Goal: Task Accomplishment & Management: Complete application form

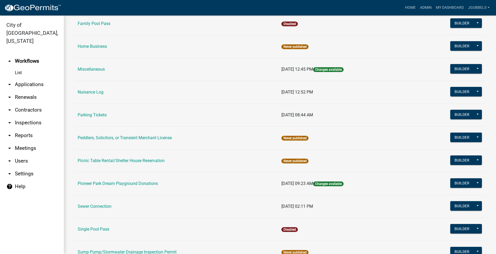
scroll to position [239, 0]
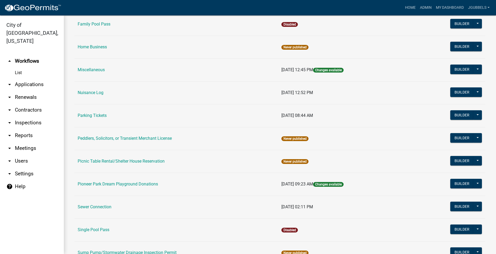
click at [103, 114] on link "Parking Tickets" at bounding box center [92, 115] width 29 height 5
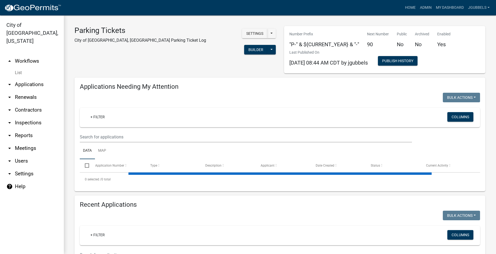
select select "2: 50"
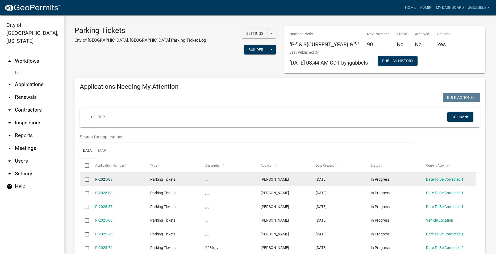
click at [107, 178] on link "P-2025-89" at bounding box center [103, 179] width 17 height 4
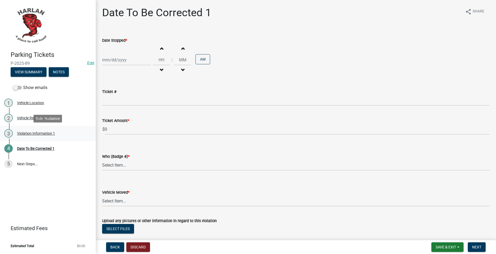
click at [66, 138] on link "3 Violation Information 1" at bounding box center [48, 133] width 96 height 15
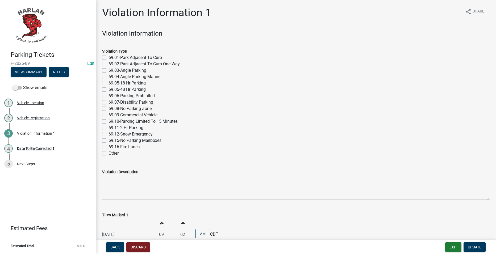
scroll to position [148, 0]
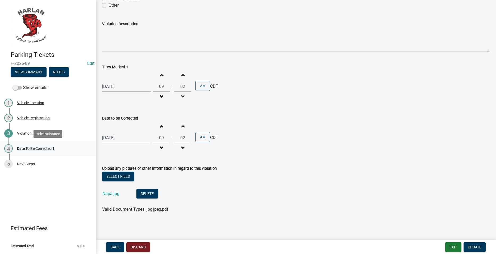
click at [52, 153] on div "4 Date To Be Corrected 1" at bounding box center [45, 148] width 83 height 9
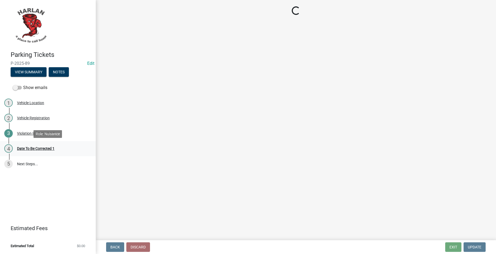
scroll to position [0, 0]
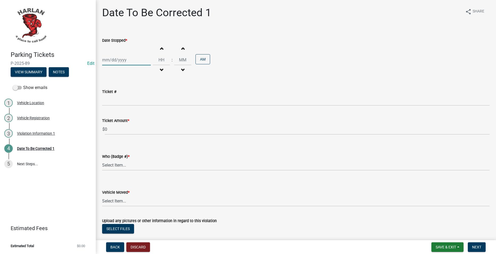
click at [139, 60] on div at bounding box center [126, 60] width 49 height 11
select select "10"
select select "2025"
click at [117, 96] on div "7" at bounding box center [116, 97] width 9 height 9
type input "[DATE]"
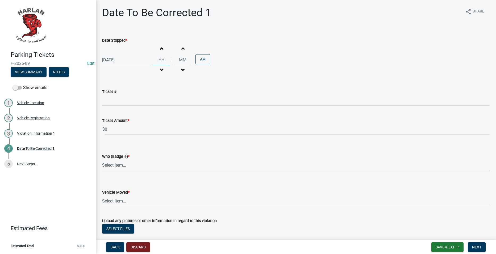
click at [162, 61] on input "Hours" at bounding box center [161, 60] width 17 height 11
type input "10"
type input "50"
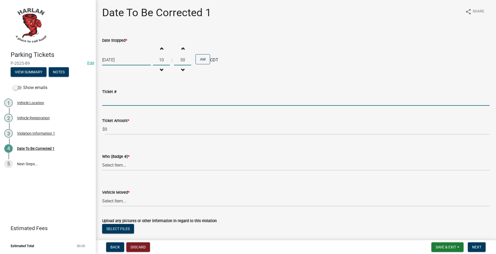
click at [121, 100] on input "Ticket #" at bounding box center [295, 100] width 387 height 11
type input "0091"
click at [167, 122] on div "Ticket Amount *" at bounding box center [295, 121] width 387 height 6
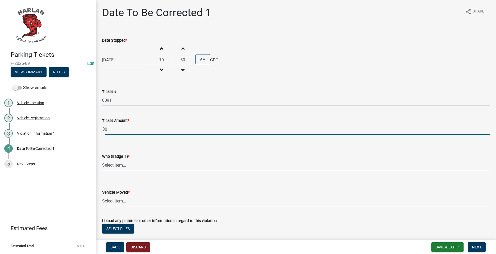
click at [165, 126] on input "0" at bounding box center [297, 129] width 385 height 11
type input "10"
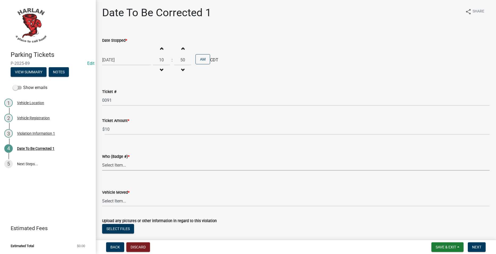
click at [143, 161] on select "Select Item... [PHONE_NUMBER] 83-15" at bounding box center [295, 165] width 387 height 11
click at [102, 160] on select "Select Item... [PHONE_NUMBER] 83-15" at bounding box center [295, 165] width 387 height 11
select select "4d712faf-da68-4fce-8593-8358734038f3"
click at [128, 202] on select "Select Item... Yes No" at bounding box center [295, 201] width 387 height 11
click at [102, 196] on select "Select Item... Yes No" at bounding box center [295, 201] width 387 height 11
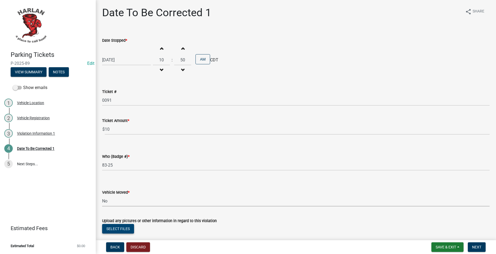
select select "a2de05ef-af75-4916-bbf6-c2624a2c23d1"
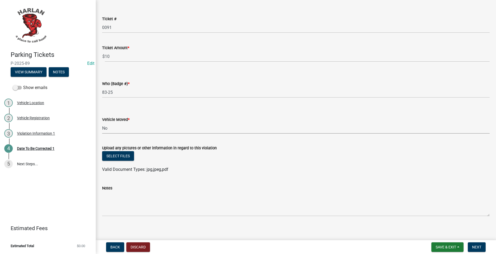
scroll to position [76, 0]
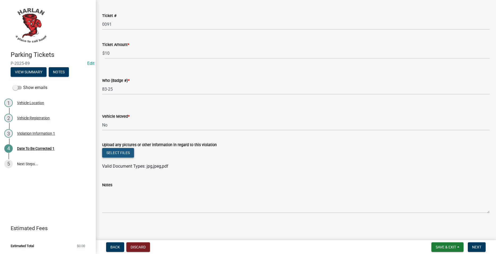
click at [126, 150] on button "Select files" at bounding box center [118, 153] width 32 height 10
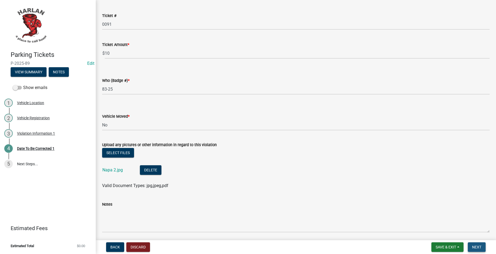
click at [477, 246] on span "Next" at bounding box center [476, 247] width 9 height 4
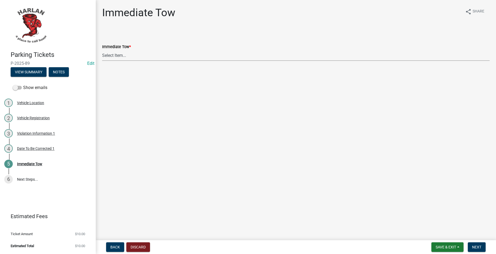
click at [162, 59] on select "Select Item... Yes No" at bounding box center [295, 55] width 387 height 11
click at [102, 50] on select "Select Item... Yes No" at bounding box center [295, 55] width 387 height 11
select select "b5a9969c-22dd-4acd-beaf-3c7dbdd4e8b5"
click at [483, 247] on button "Next" at bounding box center [477, 248] width 18 height 10
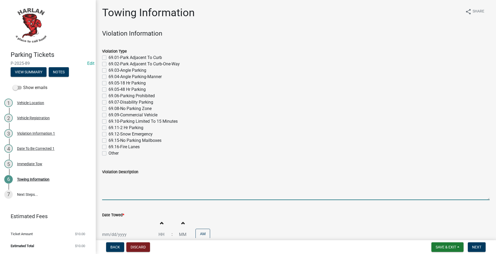
click at [156, 186] on textarea "Violation Description" at bounding box center [295, 187] width 387 height 25
paste textarea "80.01.1.A-Abandoned Vehicle On Public Property"
type textarea "80.01.1.A-Abandoned Vehicle On Public Property"
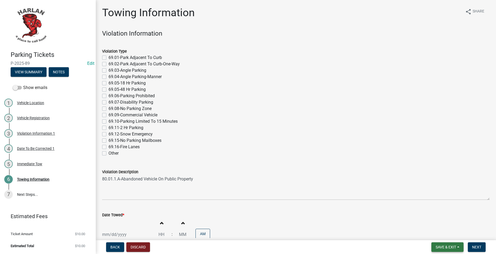
click at [452, 248] on span "Save & Exit" at bounding box center [446, 247] width 20 height 4
click at [438, 223] on button "Save" at bounding box center [442, 220] width 43 height 13
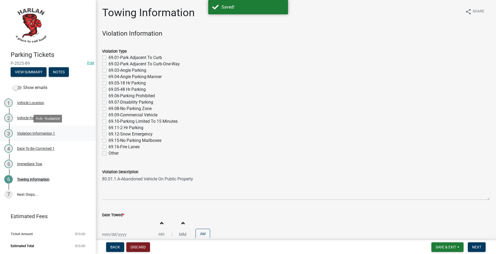
click at [43, 135] on div "Violation Information 1" at bounding box center [36, 134] width 38 height 4
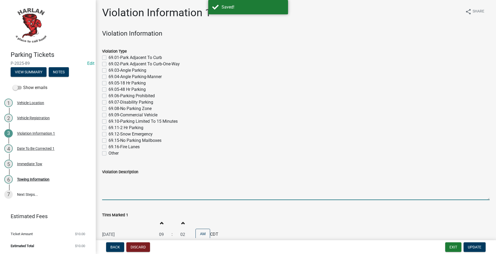
click at [173, 184] on textarea "Violation Description" at bounding box center [295, 187] width 387 height 25
paste textarea "80.01.1.A-Abandoned Vehicle On Public Property"
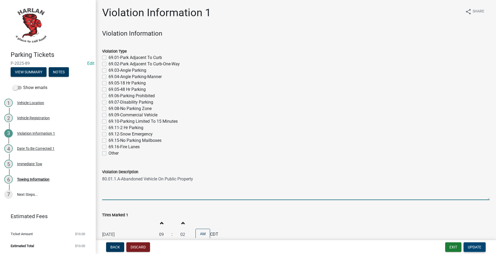
type textarea "80.01.1.A-Abandoned Vehicle On Public Property"
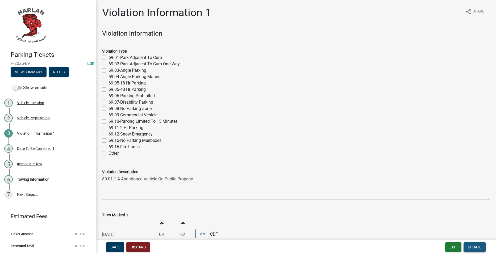
click at [478, 246] on span "Update" at bounding box center [475, 247] width 14 height 4
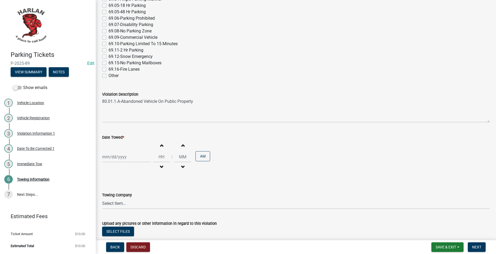
scroll to position [80, 0]
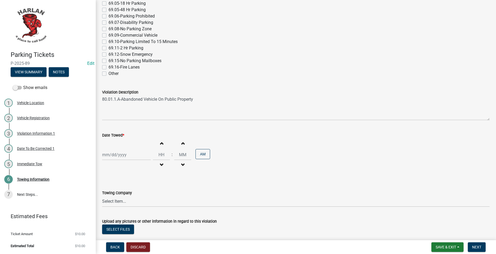
click at [130, 155] on div at bounding box center [126, 154] width 49 height 11
select select "10"
select select "2025"
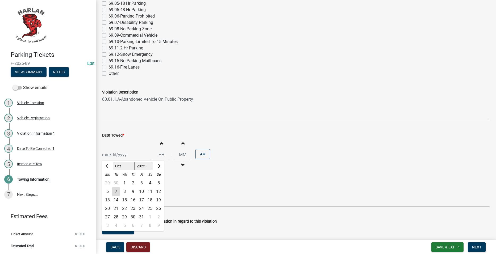
click at [116, 191] on div "7" at bounding box center [116, 191] width 9 height 9
type input "[DATE]"
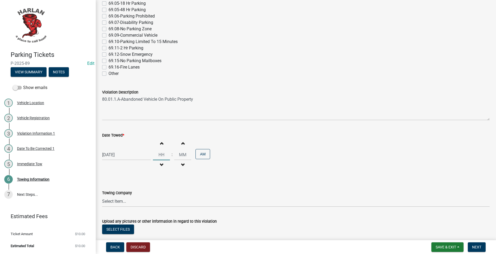
click at [165, 155] on input "Hours" at bounding box center [161, 154] width 17 height 11
type input "10"
type input "50"
click at [166, 200] on select "Select Item... 712 Towing-[STREET_ADDRESS][GEOGRAPHIC_DATA][PERSON_NAME][PERSON…" at bounding box center [295, 201] width 387 height 11
click at [102, 196] on select "Select Item... 712 Towing-[STREET_ADDRESS][GEOGRAPHIC_DATA][PERSON_NAME][PERSON…" at bounding box center [295, 201] width 387 height 11
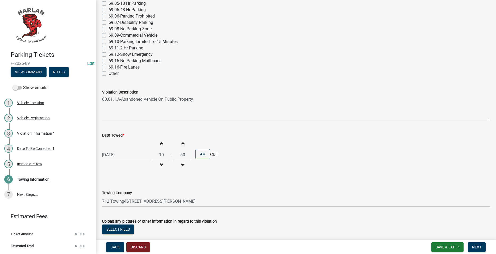
select select "e41f3fef-b0f6-47c7-8089-6155c7ea99cf"
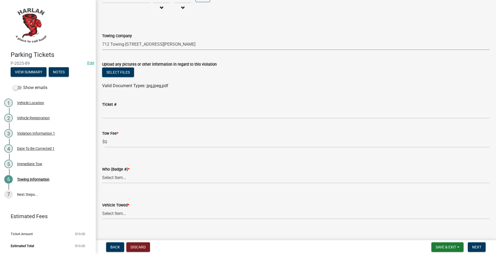
scroll to position [239, 0]
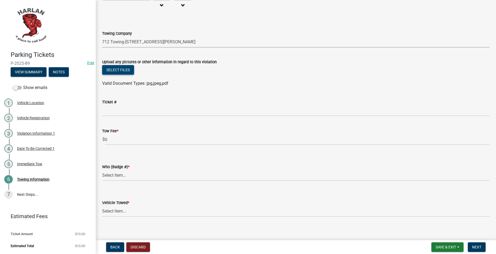
click at [126, 69] on button "Select files" at bounding box center [118, 70] width 32 height 10
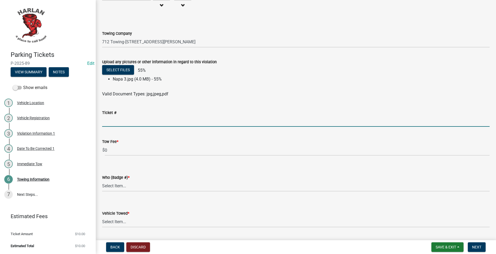
click at [187, 118] on input "Ticket #" at bounding box center [295, 121] width 387 height 11
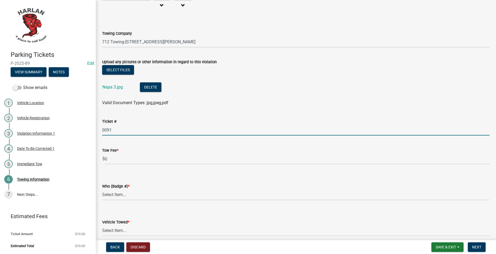
type input "0091"
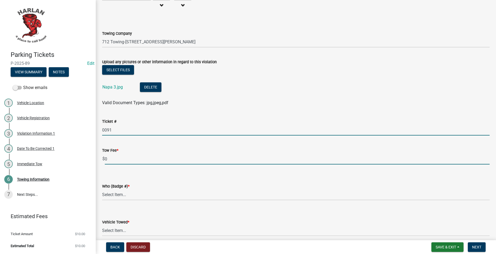
click at [137, 159] on input "0" at bounding box center [297, 159] width 385 height 11
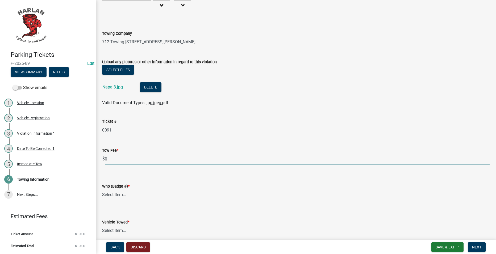
click at [137, 159] on input "0" at bounding box center [297, 159] width 385 height 11
type input "15"
click at [166, 195] on select "Select Item... [PHONE_NUMBER] 83-15" at bounding box center [295, 195] width 387 height 11
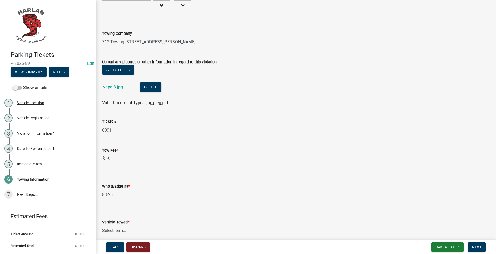
click at [102, 190] on select "Select Item... [PHONE_NUMBER] 83-15" at bounding box center [295, 195] width 387 height 11
select select "4d712faf-da68-4fce-8593-8358734038f3"
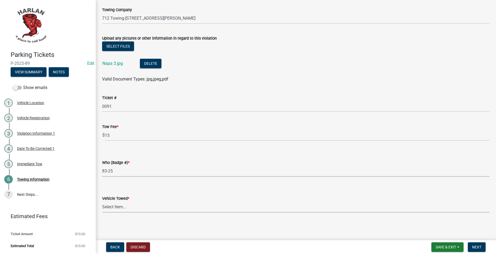
click at [152, 204] on select "Select Item... Yes No" at bounding box center [295, 207] width 387 height 11
click at [102, 202] on select "Select Item... Yes No" at bounding box center [295, 207] width 387 height 11
select select "48a692b8-104f-4075-9072-841642fea642"
click at [472, 243] on button "Next" at bounding box center [477, 248] width 18 height 10
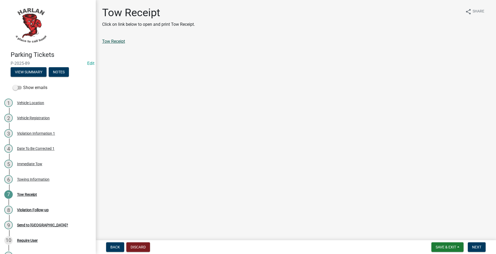
click at [117, 39] on link "Tow Receipt" at bounding box center [113, 41] width 23 height 5
click at [470, 245] on button "Next" at bounding box center [477, 248] width 18 height 10
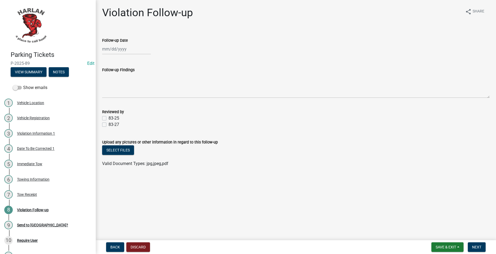
click at [107, 52] on div at bounding box center [126, 49] width 49 height 11
select select "10"
select select "2025"
click at [115, 86] on div "7" at bounding box center [116, 86] width 9 height 9
type input "[DATE]"
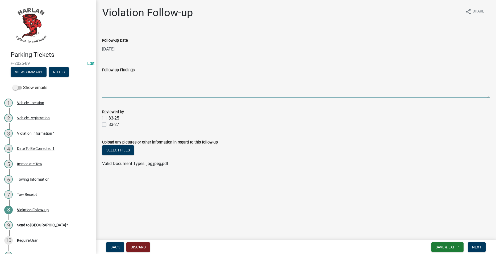
click at [158, 86] on textarea "Follow-up Findings" at bounding box center [295, 85] width 387 height 25
type textarea "Been in the parking lot for a month"
click at [117, 118] on label "83-25" at bounding box center [113, 118] width 11 height 6
click at [112, 118] on input "83-25" at bounding box center [109, 116] width 3 height 3
checkbox input "true"
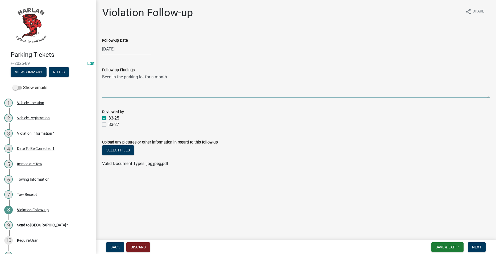
checkbox input "false"
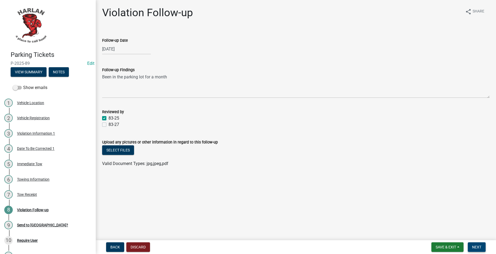
click at [479, 243] on button "Next" at bounding box center [477, 248] width 18 height 10
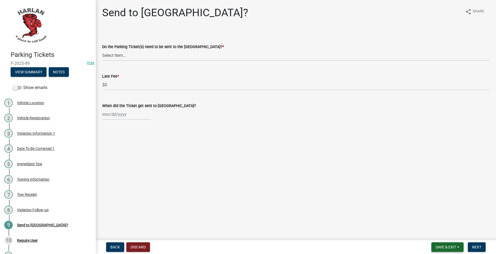
click at [451, 245] on span "Save & Exit" at bounding box center [446, 247] width 20 height 4
click at [438, 234] on button "Save & Exit" at bounding box center [442, 233] width 43 height 13
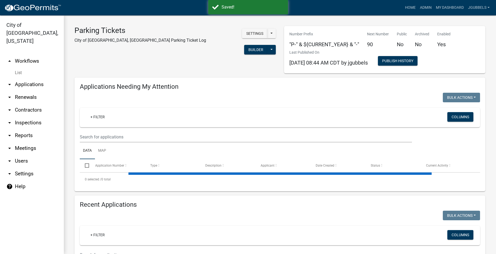
select select "2: 50"
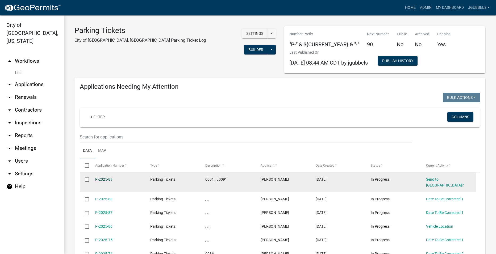
click at [107, 181] on link "P-2025-89" at bounding box center [103, 179] width 17 height 4
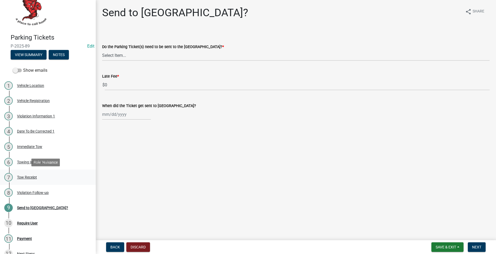
scroll to position [53, 0]
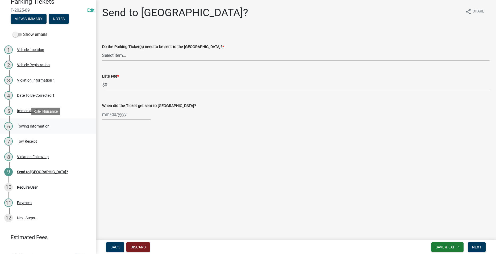
click at [56, 126] on div "6 Towing Information" at bounding box center [45, 126] width 83 height 9
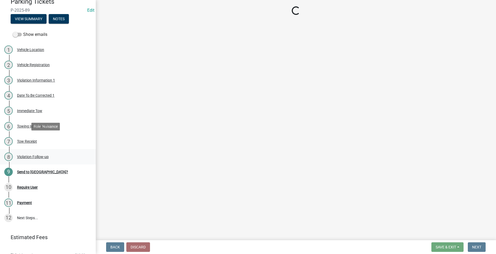
select select "e41f3fef-b0f6-47c7-8089-6155c7ea99cf"
select select "4d712faf-da68-4fce-8593-8358734038f3"
select select "48a692b8-104f-4075-9072-841642fea642"
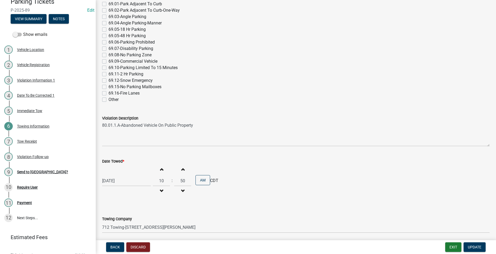
scroll to position [186, 0]
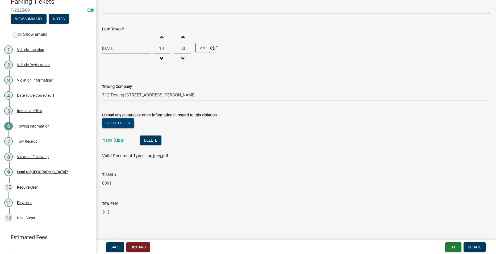
click at [121, 123] on button "Select files" at bounding box center [118, 123] width 32 height 10
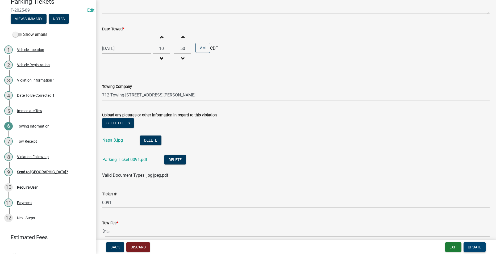
click at [466, 245] on button "Update" at bounding box center [474, 248] width 22 height 10
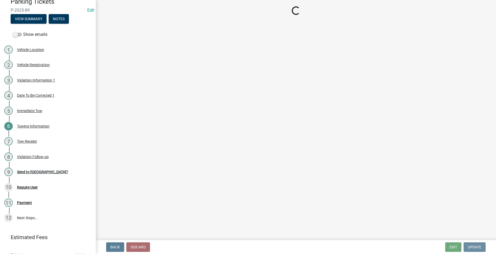
scroll to position [0, 0]
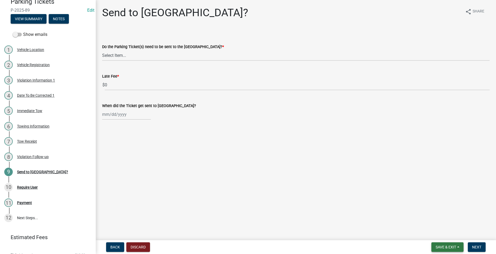
click at [452, 246] on span "Save & Exit" at bounding box center [446, 247] width 20 height 4
click at [442, 235] on button "Save & Exit" at bounding box center [442, 233] width 43 height 13
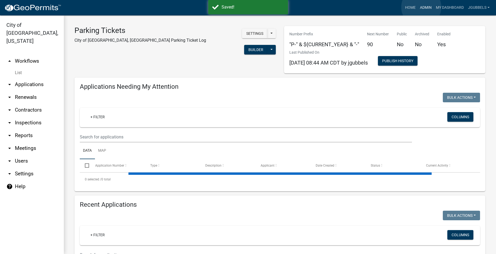
click at [421, 7] on link "Admin" at bounding box center [426, 8] width 16 height 10
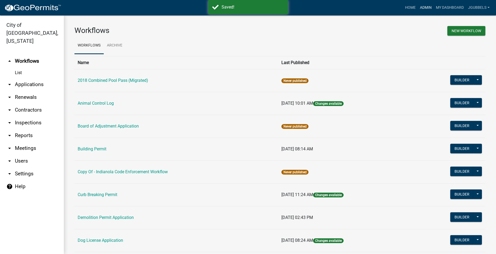
scroll to position [213, 0]
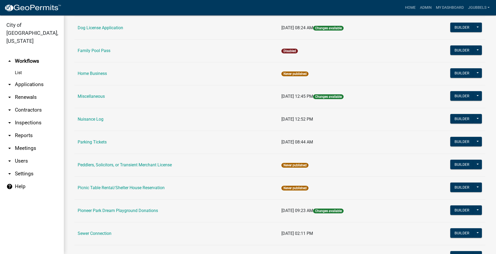
click at [89, 120] on link "Nuisance Log" at bounding box center [91, 119] width 26 height 5
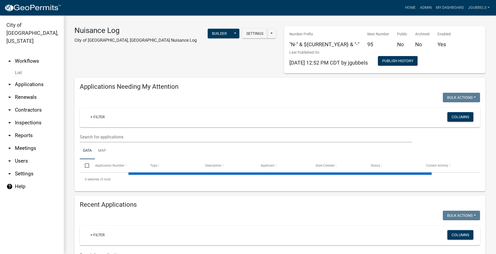
select select "2: 50"
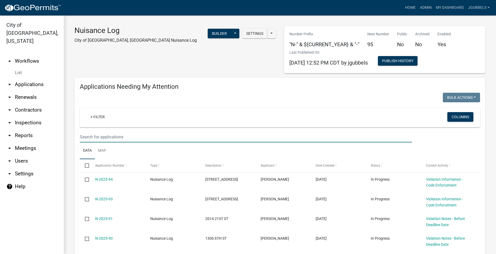
click at [140, 133] on input "text" at bounding box center [246, 137] width 332 height 11
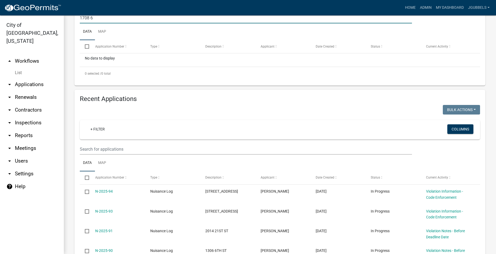
scroll to position [213, 0]
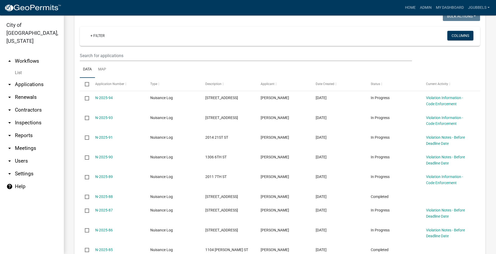
type input "1708 6"
click at [128, 56] on input "text" at bounding box center [246, 55] width 332 height 11
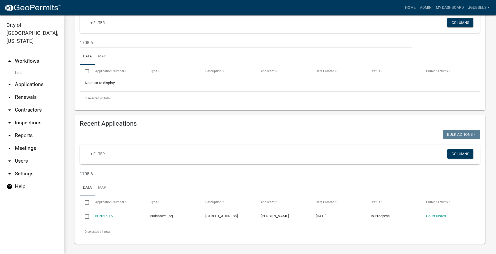
scroll to position [94, 0]
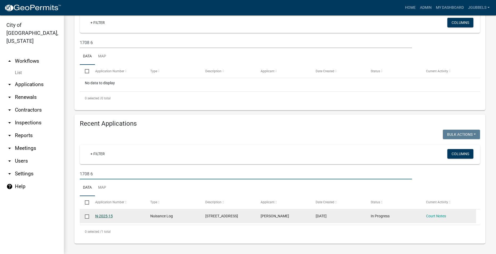
type input "1708 6"
click at [109, 215] on link "N-2025-15" at bounding box center [104, 216] width 18 height 4
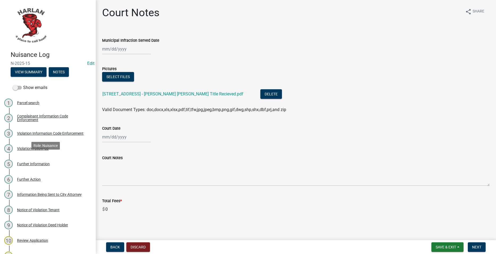
scroll to position [139, 0]
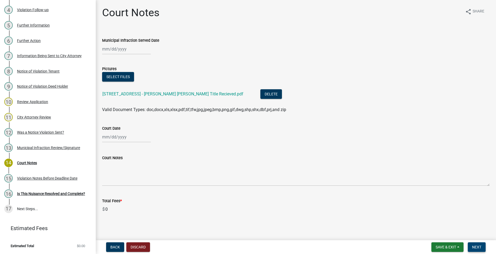
click at [481, 246] on span "Next" at bounding box center [476, 247] width 9 height 4
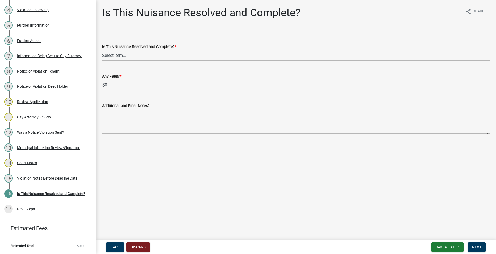
click at [194, 55] on select "Select Item... Yes No" at bounding box center [295, 55] width 387 height 11
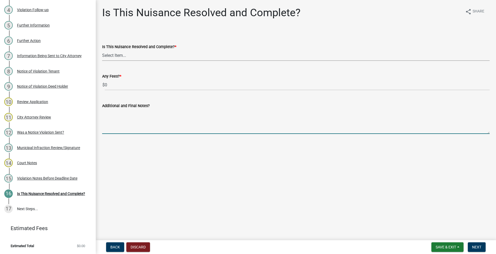
click at [173, 127] on textarea "Additional and Final Notes?" at bounding box center [295, 121] width 387 height 25
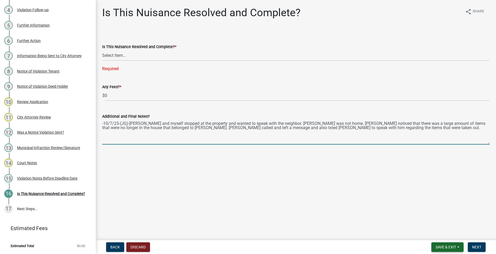
type textarea "-10/7/25-(JG)-[PERSON_NAME] and myself stopped at the property and wanted to sp…"
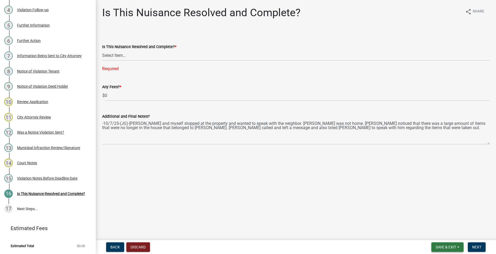
click at [457, 248] on button "Save & Exit" at bounding box center [447, 248] width 32 height 10
click at [450, 236] on button "Save & Exit" at bounding box center [442, 233] width 43 height 13
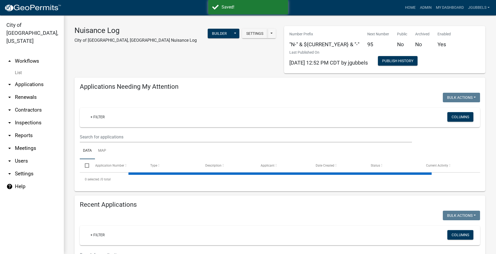
select select "2: 50"
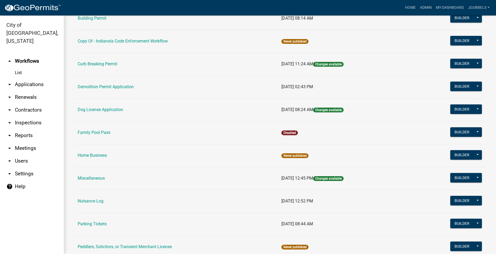
scroll to position [186, 0]
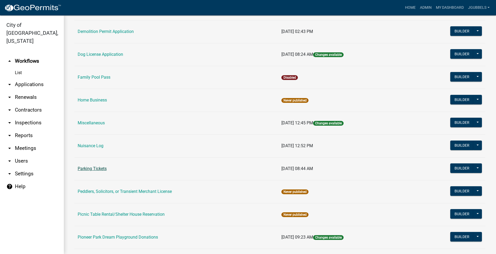
click at [99, 167] on link "Parking Tickets" at bounding box center [92, 168] width 29 height 5
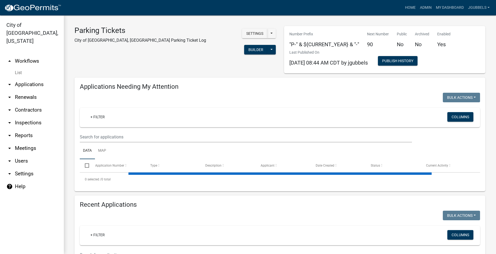
select select "2: 50"
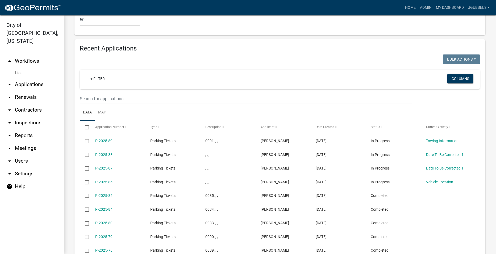
scroll to position [446, 0]
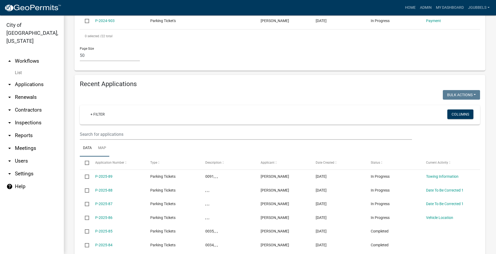
click at [102, 147] on link "Map" at bounding box center [102, 148] width 14 height 17
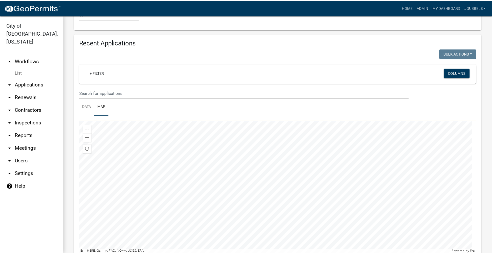
scroll to position [526, 0]
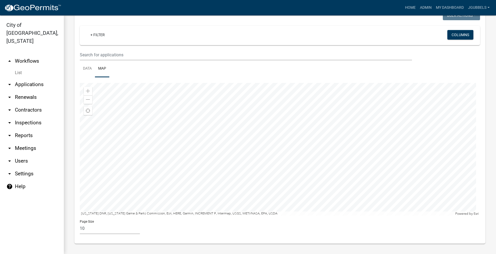
click at [252, 176] on div at bounding box center [280, 149] width 400 height 133
click at [237, 136] on div at bounding box center [280, 149] width 400 height 133
click at [236, 139] on div at bounding box center [280, 149] width 400 height 133
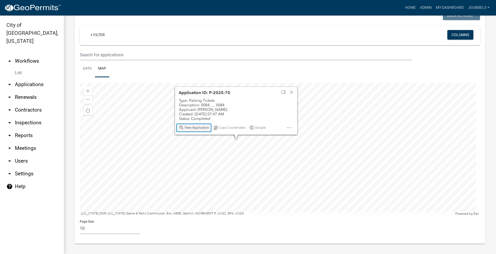
click at [202, 129] on span "View Application" at bounding box center [197, 128] width 24 height 4
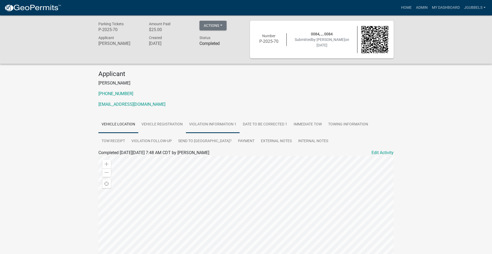
click at [224, 129] on link "Violation Information 1" at bounding box center [213, 124] width 54 height 17
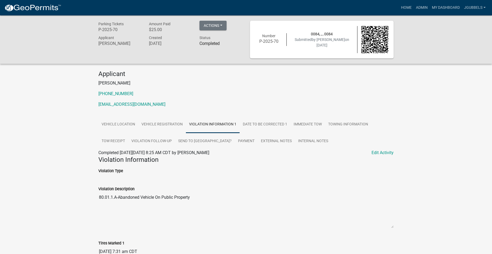
drag, startPoint x: 195, startPoint y: 198, endPoint x: 98, endPoint y: 198, distance: 97.3
click at [98, 198] on div "Violation Description 80.01.1.A-Abandoned Vehicle On Public Property" at bounding box center [245, 205] width 303 height 54
drag, startPoint x: 98, startPoint y: 198, endPoint x: 125, endPoint y: 196, distance: 27.5
